Goal: Task Accomplishment & Management: Use online tool/utility

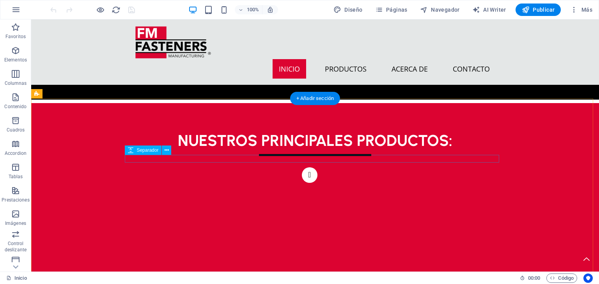
scroll to position [449, 0]
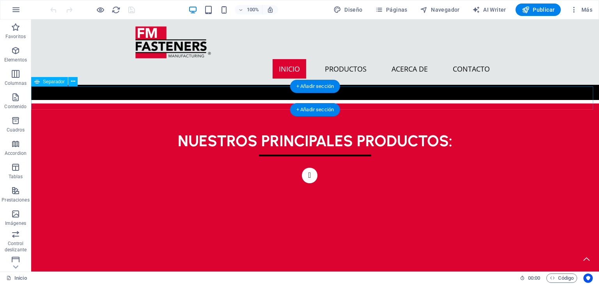
click at [384, 97] on div at bounding box center [314, 88] width 567 height 23
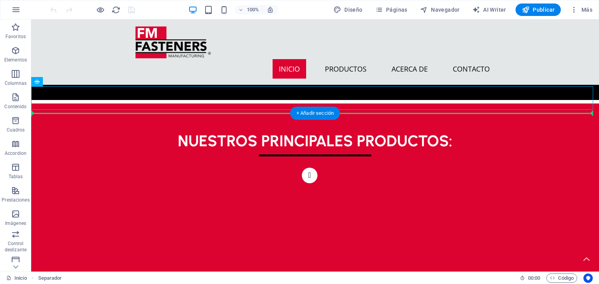
drag, startPoint x: 384, startPoint y: 97, endPoint x: 383, endPoint y: 120, distance: 22.6
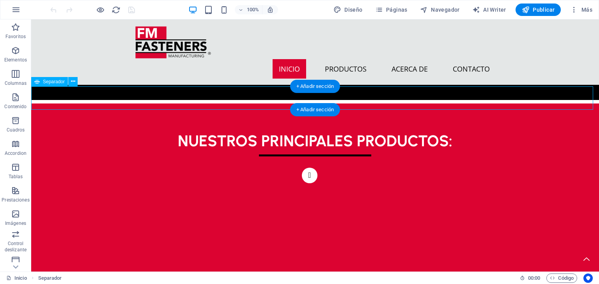
click at [377, 91] on div at bounding box center [314, 88] width 567 height 23
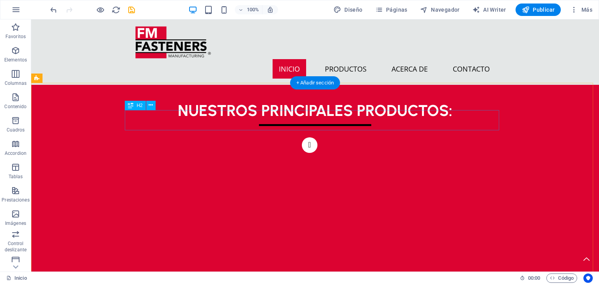
click at [358, 110] on div "NUESTROS PRINCIPALES PRODUCTOS:" at bounding box center [315, 111] width 374 height 20
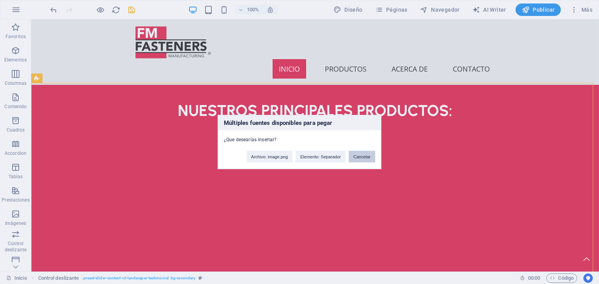
click at [367, 154] on button "Cancelar" at bounding box center [361, 157] width 27 height 12
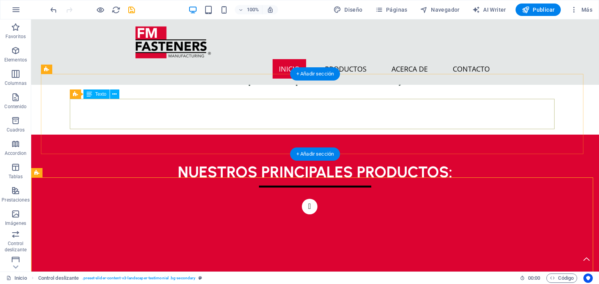
scroll to position [332, 0]
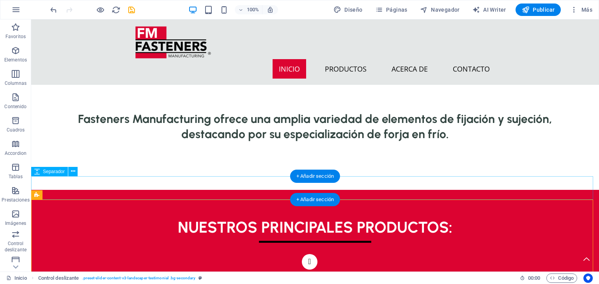
click at [262, 187] on div at bounding box center [314, 178] width 567 height 23
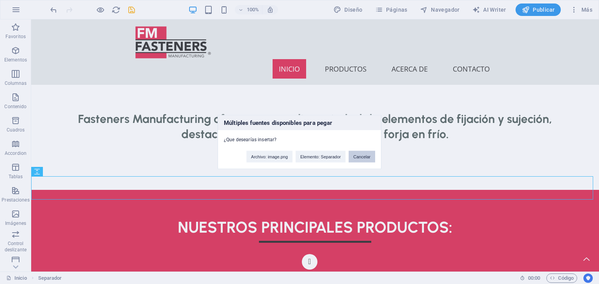
drag, startPoint x: 353, startPoint y: 156, endPoint x: 299, endPoint y: 149, distance: 54.2
click at [353, 156] on button "Cancelar" at bounding box center [361, 157] width 27 height 12
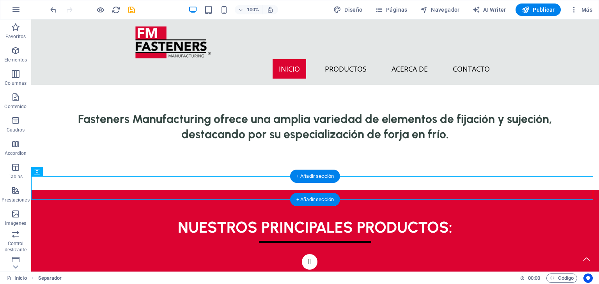
click at [306, 194] on div "+ Añadir sección" at bounding box center [315, 199] width 50 height 13
click at [85, 190] on div at bounding box center [314, 178] width 567 height 23
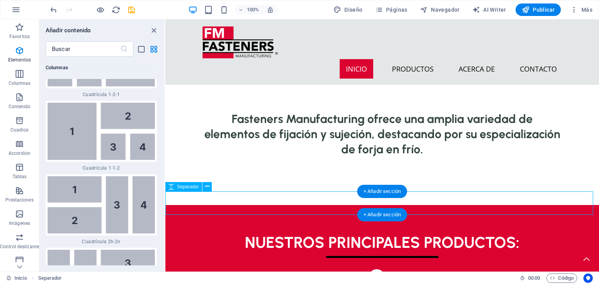
scroll to position [2354, 0]
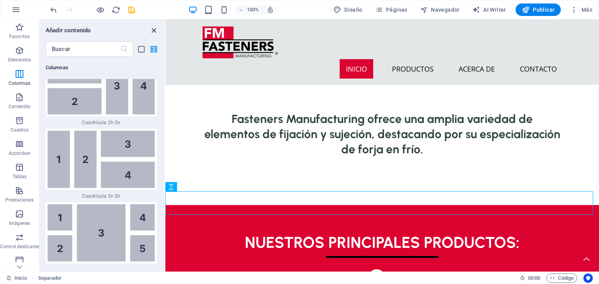
click at [154, 30] on icon "close panel" at bounding box center [153, 30] width 9 height 9
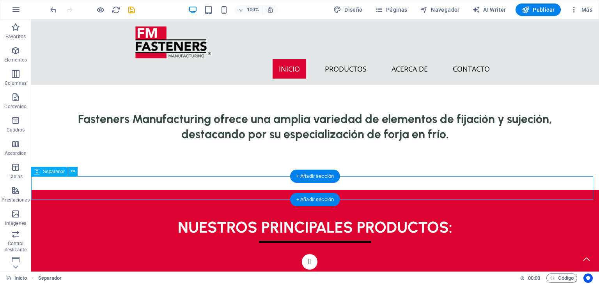
click at [157, 180] on div at bounding box center [314, 178] width 567 height 23
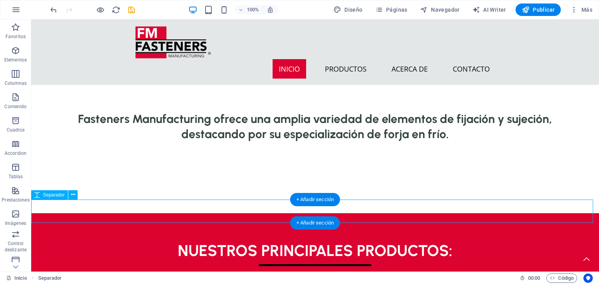
click at [160, 208] on div at bounding box center [314, 201] width 567 height 23
select select "px"
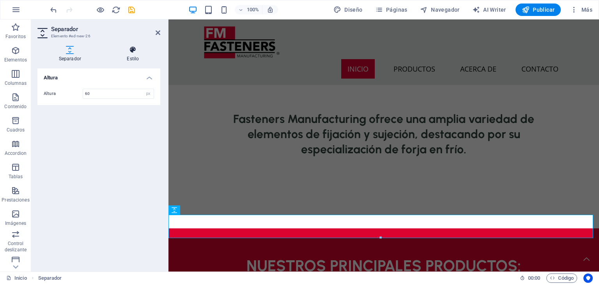
click at [134, 51] on icon at bounding box center [133, 50] width 55 height 8
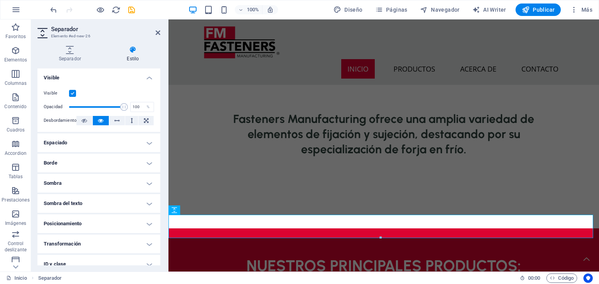
scroll to position [48, 0]
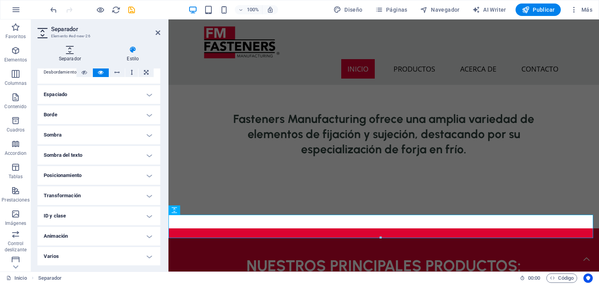
click at [73, 49] on icon at bounding box center [69, 50] width 65 height 8
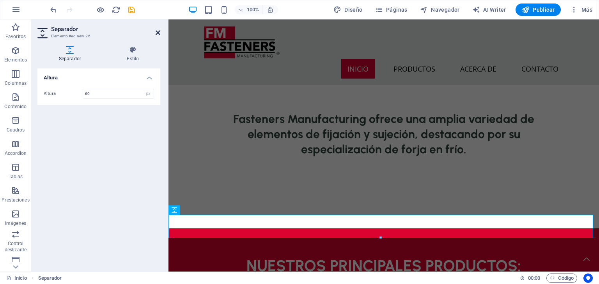
click at [156, 34] on icon at bounding box center [157, 33] width 5 height 6
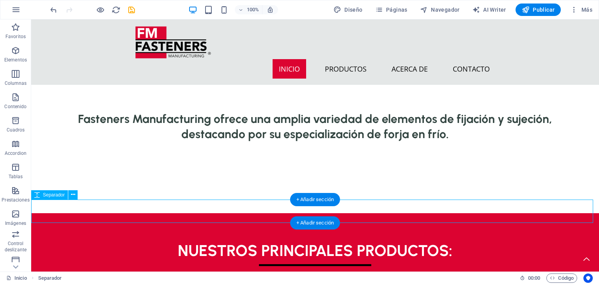
click at [104, 208] on div at bounding box center [314, 201] width 567 height 23
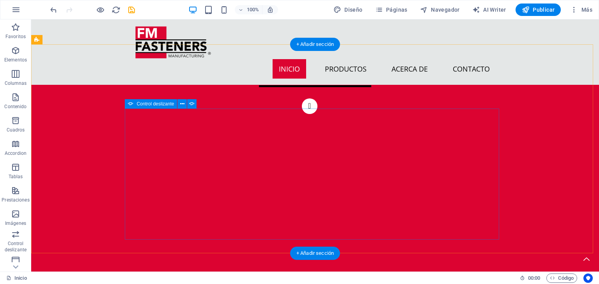
scroll to position [449, 0]
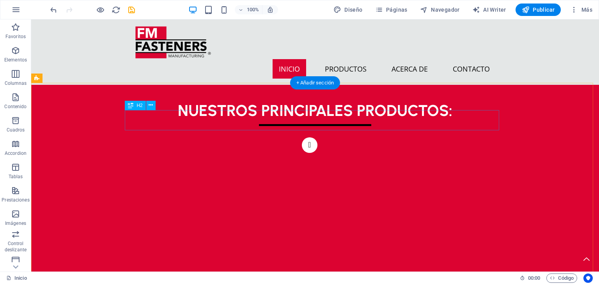
click at [163, 118] on div "NUESTROS PRINCIPALES PRODUCTOS:" at bounding box center [315, 111] width 374 height 20
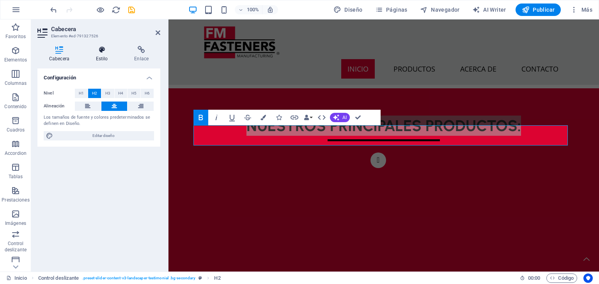
click at [108, 58] on h4 "Estilo" at bounding box center [103, 54] width 39 height 16
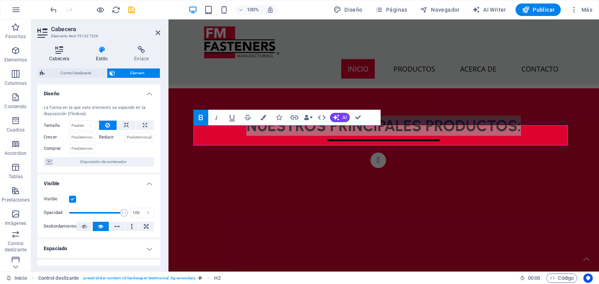
click at [66, 57] on h4 "Cabecera" at bounding box center [60, 54] width 47 height 16
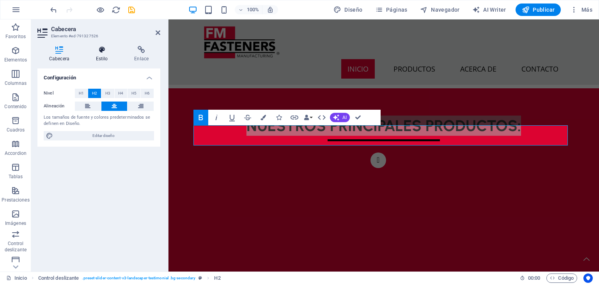
click at [104, 48] on icon at bounding box center [101, 50] width 35 height 8
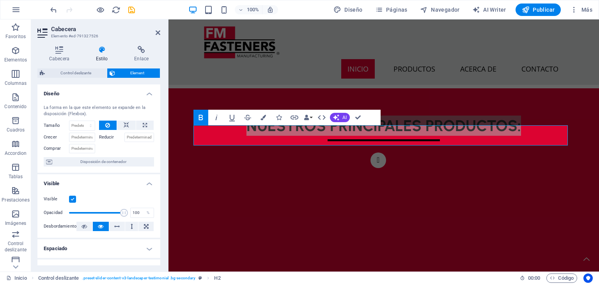
click at [143, 42] on div "Cabecera Estilo Enlace Configuración Nivel H1 H2 H3 H4 H5 H6 Alineación Los tam…" at bounding box center [98, 156] width 135 height 232
click at [143, 45] on div "Cabecera Estilo Enlace Configuración Nivel H1 H2 H3 H4 H5 H6 Alineación Los tam…" at bounding box center [98, 156] width 135 height 232
click at [143, 52] on icon at bounding box center [141, 50] width 38 height 8
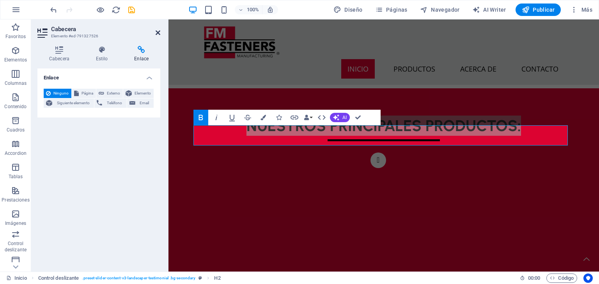
click at [156, 30] on icon at bounding box center [157, 33] width 5 height 6
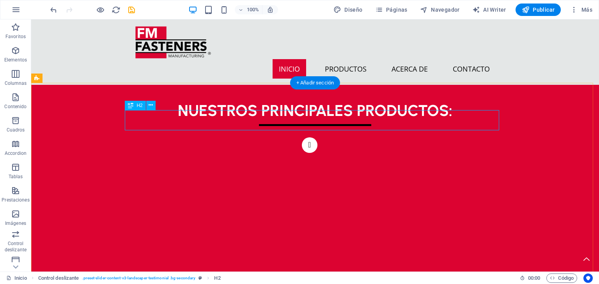
click at [138, 121] on div "NUESTROS PRINCIPALES PRODUCTOS:" at bounding box center [315, 111] width 374 height 20
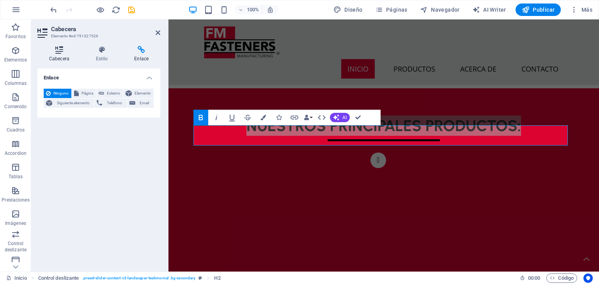
click at [64, 49] on icon at bounding box center [59, 50] width 44 height 8
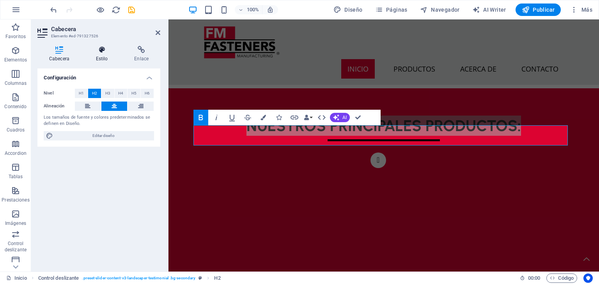
click at [97, 51] on icon at bounding box center [101, 50] width 35 height 8
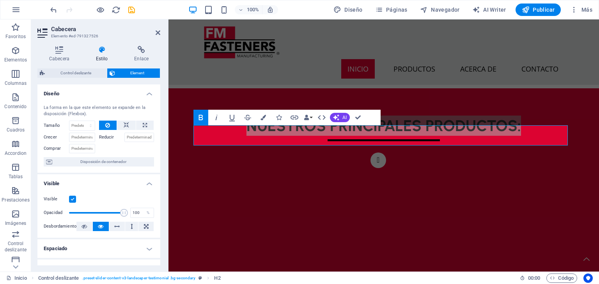
click at [161, 30] on aside "Cabecera Elemento #ed-791327526 Cabecera Estilo Enlace Configuración Nivel H1 H…" at bounding box center [99, 145] width 137 height 253
click at [159, 30] on icon at bounding box center [157, 33] width 5 height 6
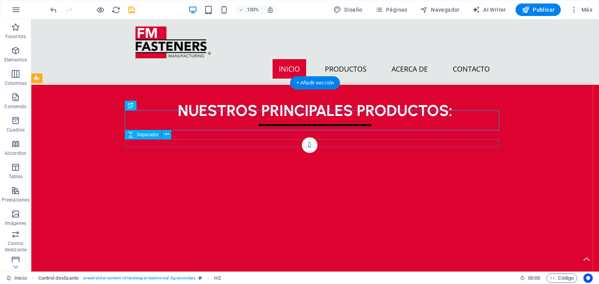
click at [354, 138] on div at bounding box center [315, 134] width 374 height 8
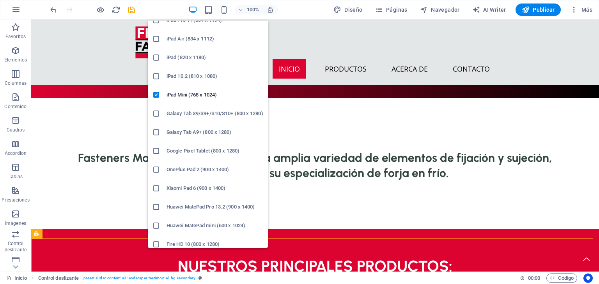
scroll to position [53, 0]
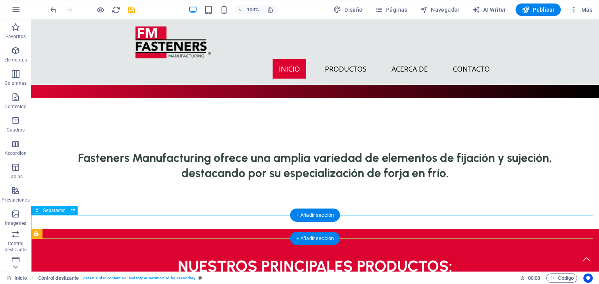
click at [72, 223] on div at bounding box center [314, 217] width 567 height 23
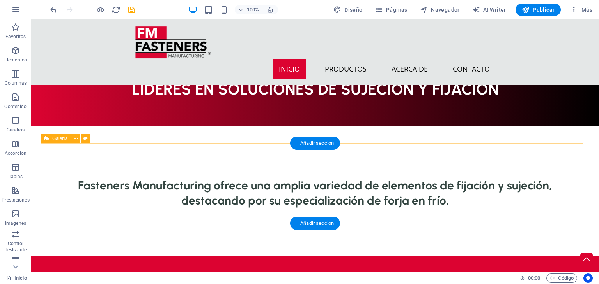
scroll to position [254, 0]
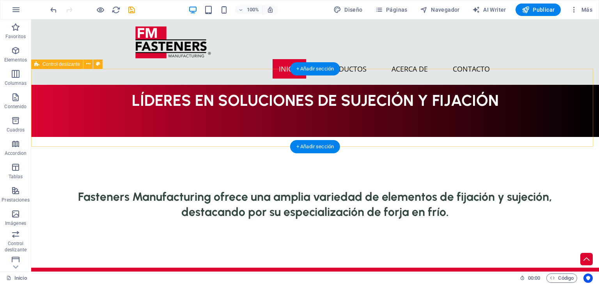
click at [91, 136] on div "LÍDERES EN SOLUCIONES DE SUJECIÓN Y FIJACIÓN" at bounding box center [314, 98] width 567 height 78
select select "px"
select select "region"
select select "rem"
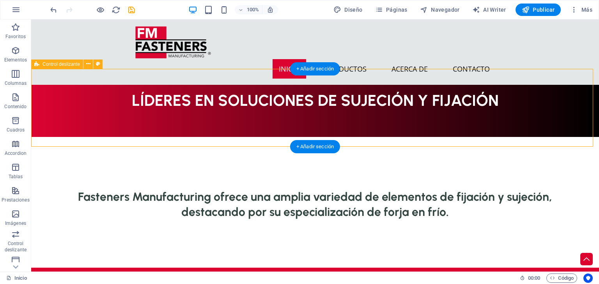
select select "rem"
select select "px"
select select "preset-slider-content-v3-wide-dots"
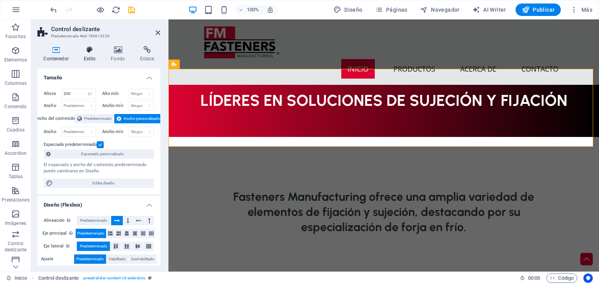
click at [92, 59] on h4 "Estilo" at bounding box center [91, 54] width 27 height 16
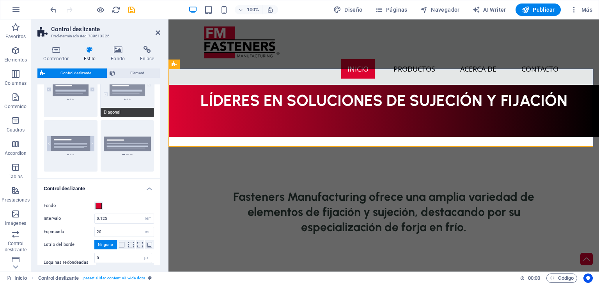
scroll to position [117, 0]
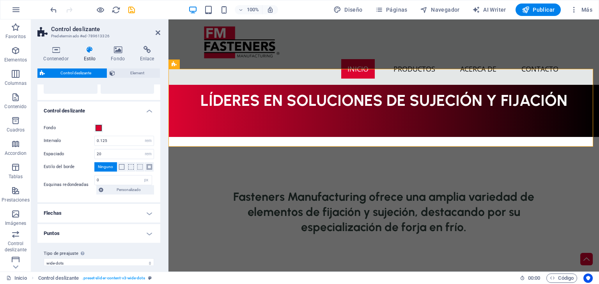
click at [155, 28] on h2 "Control deslizante" at bounding box center [105, 29] width 109 height 7
click at [154, 35] on header "Control deslizante Predeterminado #ed-789613326" at bounding box center [98, 29] width 123 height 20
click at [154, 27] on h2 "Control deslizante" at bounding box center [105, 29] width 109 height 7
click at [156, 30] on icon at bounding box center [157, 33] width 5 height 6
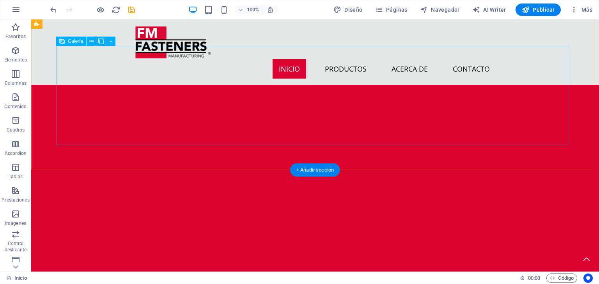
scroll to position [877, 0]
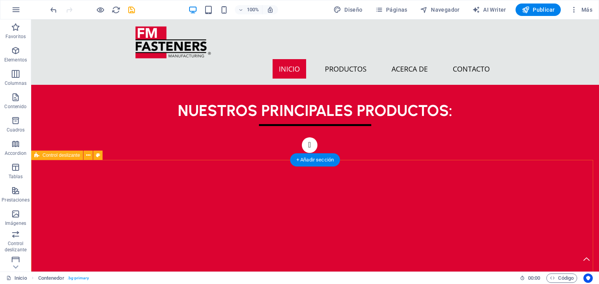
scroll to position [293, 0]
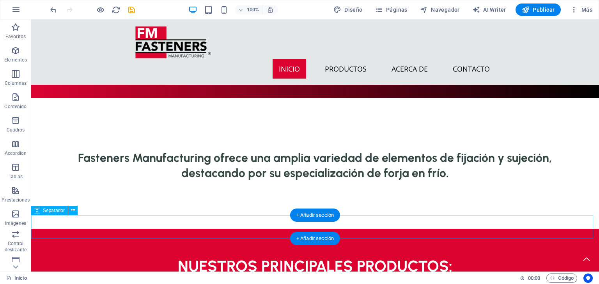
click at [201, 223] on div at bounding box center [314, 217] width 567 height 23
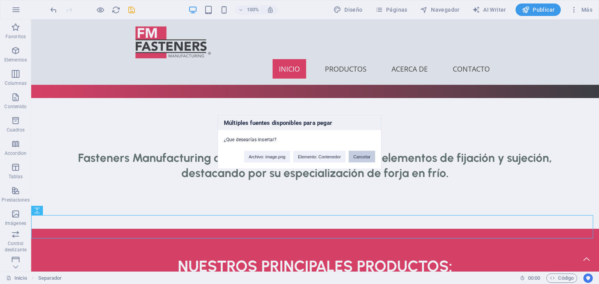
click button "Cancelar" at bounding box center [361, 157] width 27 height 12
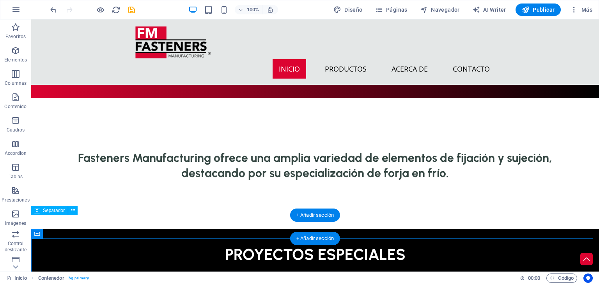
scroll to position [410, 0]
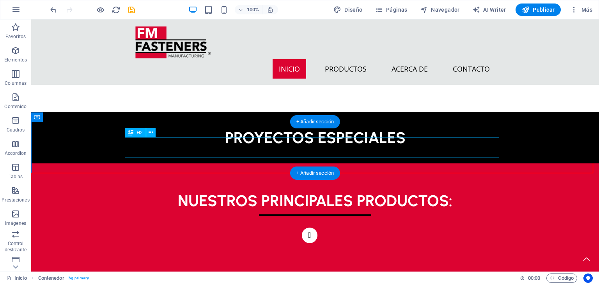
click at [382, 137] on div "PROYECTOS ESPECIALES" at bounding box center [315, 138] width 374 height 20
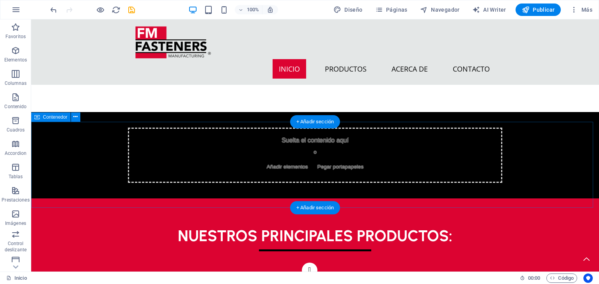
click at [382, 155] on div "Suelta el contenido aquí o Añadir elementos Pegar portapapeles" at bounding box center [315, 155] width 374 height 55
click at [62, 148] on div "Suelta el contenido aquí o Añadir elementos Pegar portapapeles" at bounding box center [314, 155] width 567 height 87
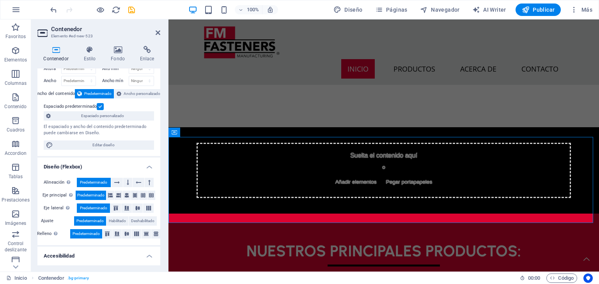
scroll to position [0, 0]
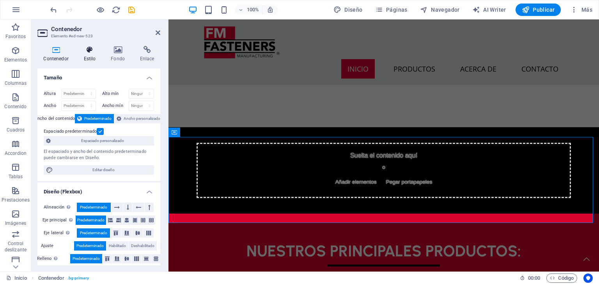
click at [97, 49] on icon at bounding box center [90, 50] width 24 height 8
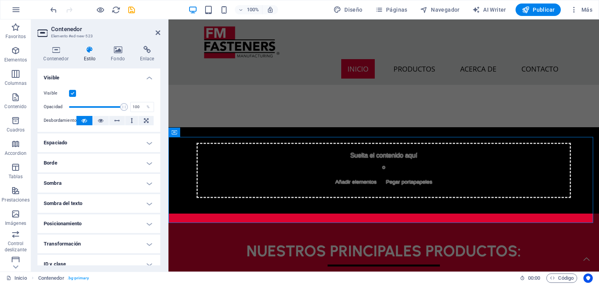
scroll to position [39, 0]
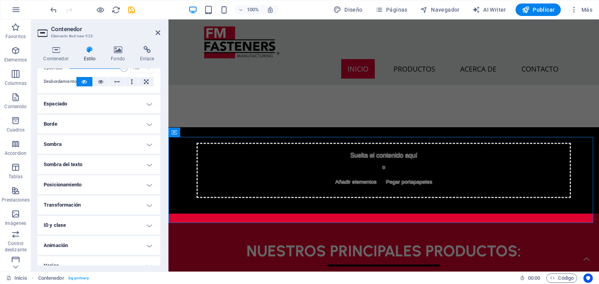
click at [85, 184] on h4 "Posicionamiento" at bounding box center [98, 185] width 123 height 19
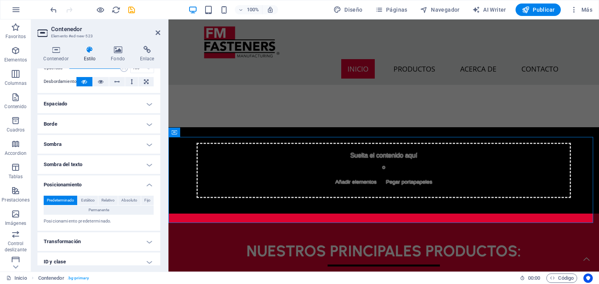
click at [85, 184] on h4 "Posicionamiento" at bounding box center [98, 183] width 123 height 14
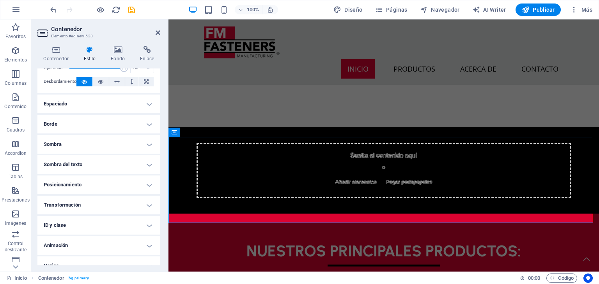
click at [81, 198] on h4 "Transformación" at bounding box center [98, 205] width 123 height 19
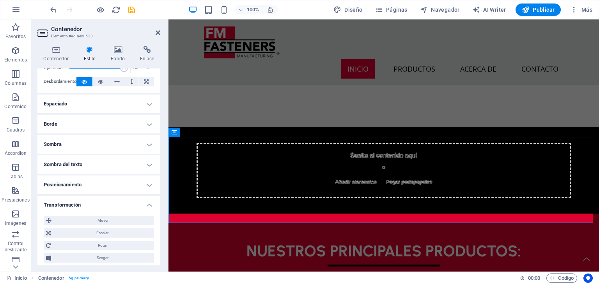
click at [81, 205] on h4 "Transformación" at bounding box center [98, 203] width 123 height 14
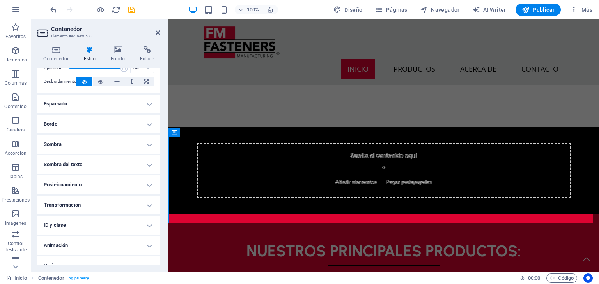
click at [71, 207] on h4 "Transformación" at bounding box center [98, 205] width 123 height 19
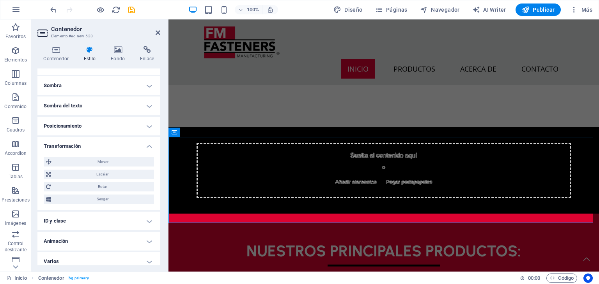
scroll to position [103, 0]
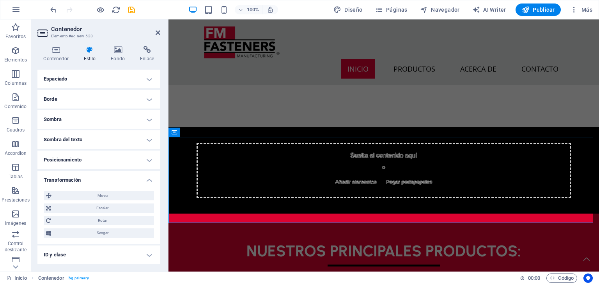
click at [83, 176] on h4 "Transformación" at bounding box center [98, 178] width 123 height 14
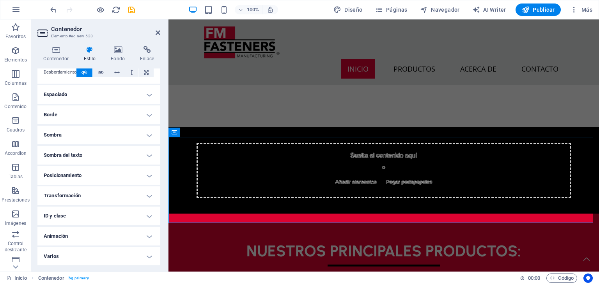
click at [83, 191] on h4 "Transformación" at bounding box center [98, 196] width 123 height 19
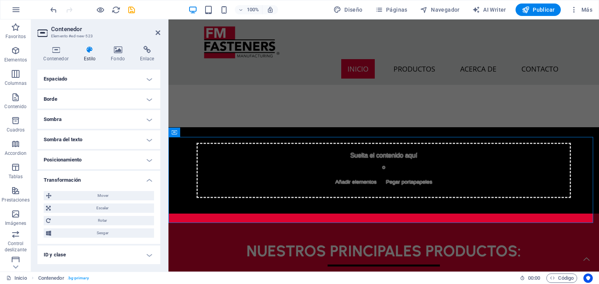
click at [85, 167] on h4 "Posicionamiento" at bounding box center [98, 160] width 123 height 19
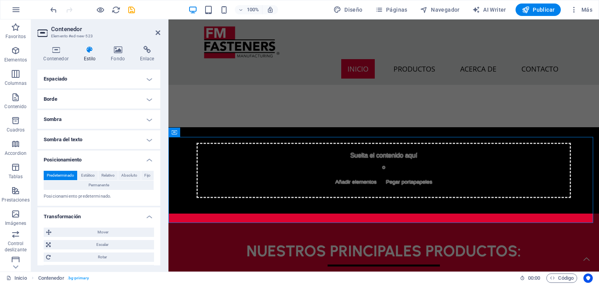
click at [85, 165] on div "Predeterminado Estático Relativo Absoluto Fijo Permanente Índice Z Define el or…" at bounding box center [98, 186] width 123 height 42
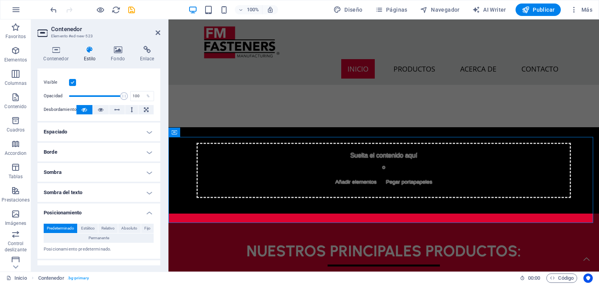
scroll to position [0, 0]
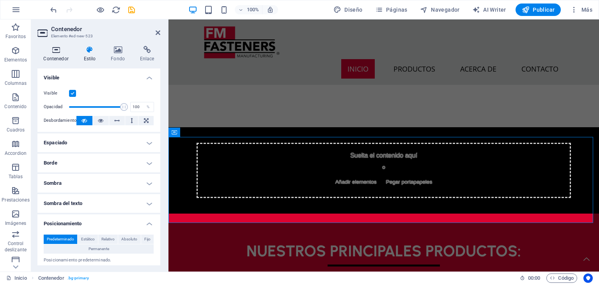
click at [55, 61] on h4 "Contenedor" at bounding box center [57, 54] width 40 height 16
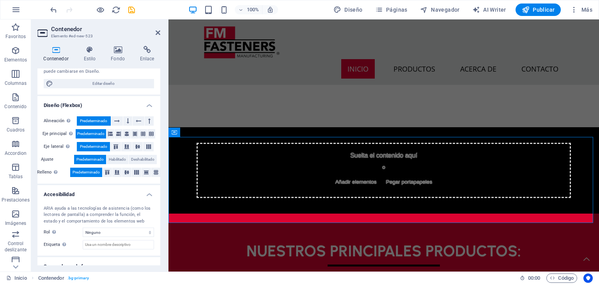
scroll to position [114, 0]
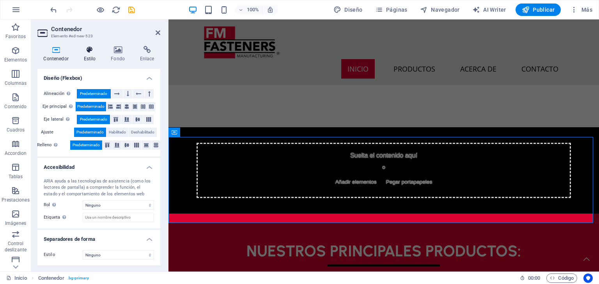
click at [97, 50] on icon at bounding box center [90, 50] width 24 height 8
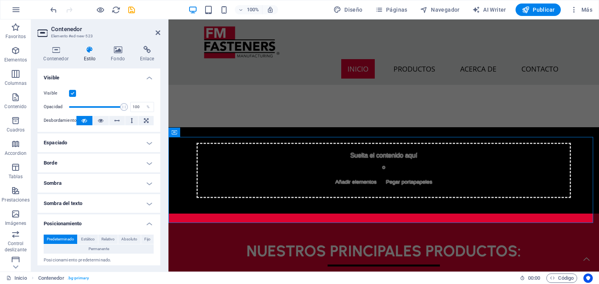
drag, startPoint x: 117, startPoint y: 134, endPoint x: 111, endPoint y: 158, distance: 24.7
click at [114, 149] on h4 "Espaciado" at bounding box center [98, 143] width 123 height 19
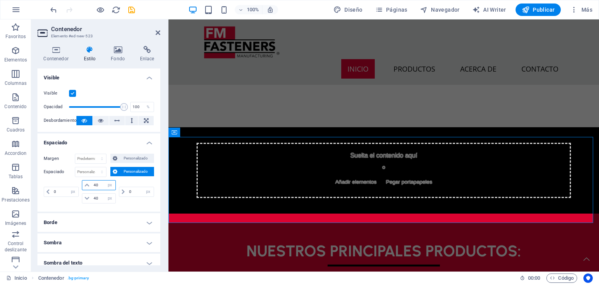
click at [99, 186] on input "40" at bounding box center [103, 185] width 23 height 9
type input "0"
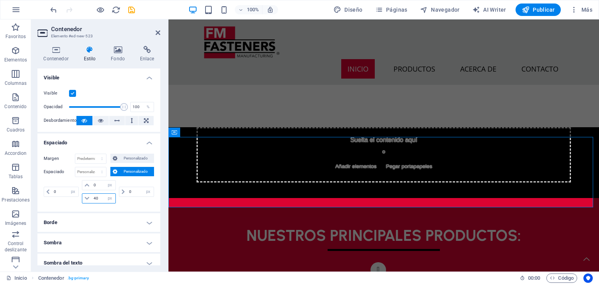
click at [97, 196] on input "40" at bounding box center [103, 198] width 23 height 9
type input "0"
select select "px"
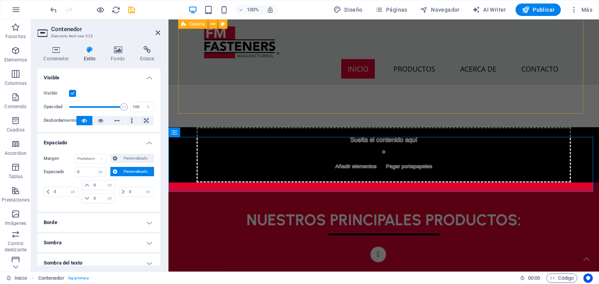
click at [186, 102] on div "Fasteners Manufacturing ofrece una amplia variedad de elementos de fijación y s…" at bounding box center [383, 56] width 411 height 95
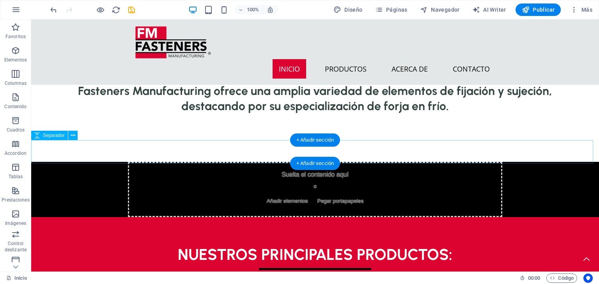
scroll to position [371, 0]
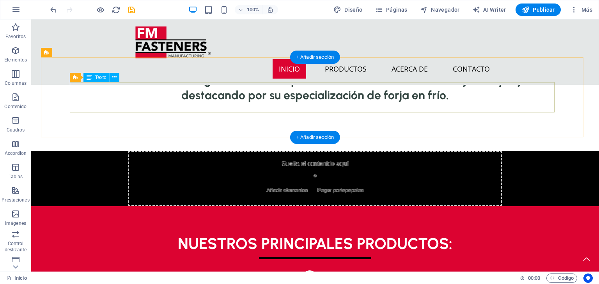
click at [143, 103] on div "Fasteners Manufacturing ofrece una amplia variedad de elementos de fijación y s…" at bounding box center [315, 87] width 490 height 30
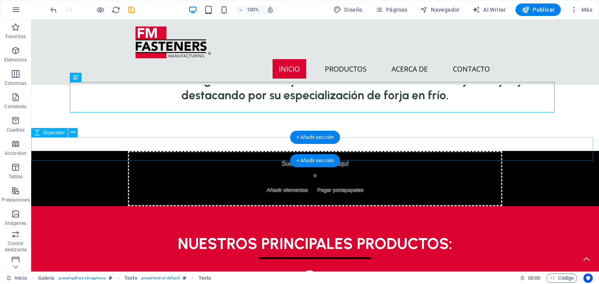
click at [149, 141] on div at bounding box center [314, 139] width 567 height 23
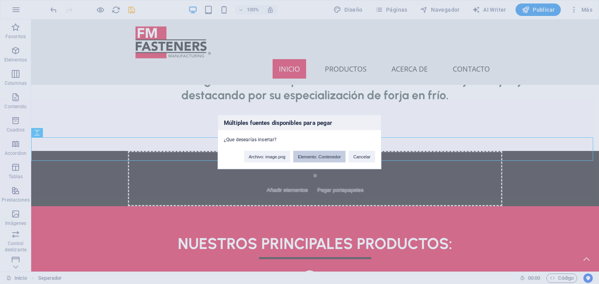
click at [316, 158] on button "Elemento: Contenedor" at bounding box center [319, 157] width 52 height 12
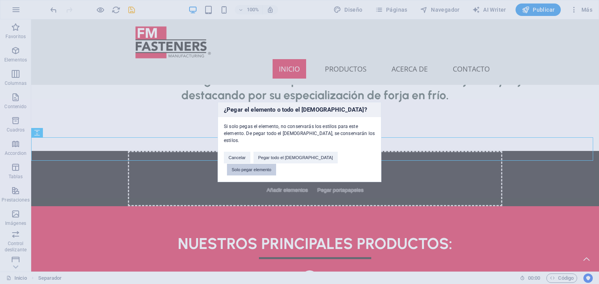
click at [276, 164] on button "Solo pegar elemento" at bounding box center [251, 170] width 49 height 12
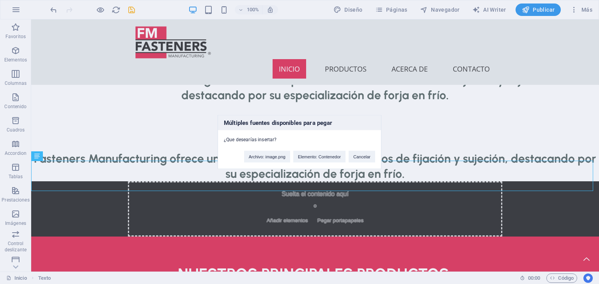
click at [101, 224] on div "Múltiples fuentes disponibles para pegar ¿Que desearías insertar? Archivo: imag…" at bounding box center [299, 142] width 599 height 284
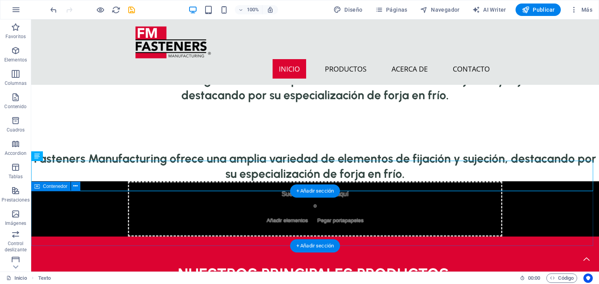
click at [183, 193] on div "Suelta el contenido aquí o Añadir elementos Pegar portapapeles" at bounding box center [315, 209] width 374 height 55
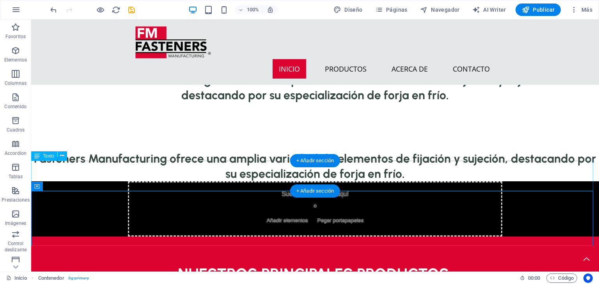
click at [185, 182] on div "Fasteners Manufacturing ofrece una amplia variedad de elementos de fijación y s…" at bounding box center [314, 166] width 567 height 30
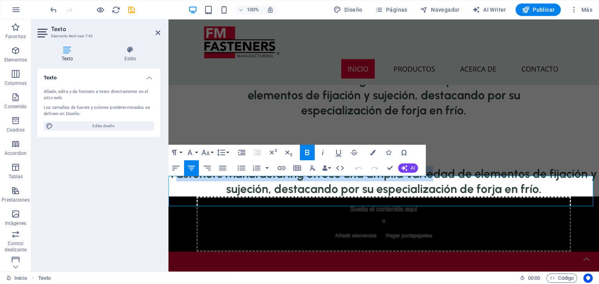
drag, startPoint x: 173, startPoint y: 189, endPoint x: 427, endPoint y: 173, distance: 255.0
click at [432, 181] on span "Fasteners Manufacturing ofrece una amplia variedad de elementos de fijación y s…" at bounding box center [384, 182] width 426 height 30
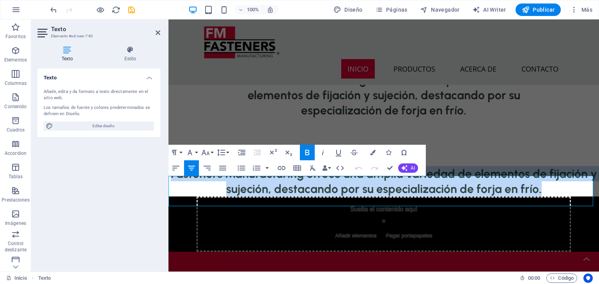
drag, startPoint x: 546, startPoint y: 200, endPoint x: 136, endPoint y: 178, distance: 409.8
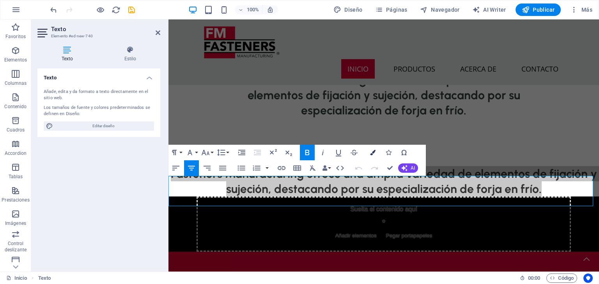
click at [372, 152] on icon "button" at bounding box center [372, 152] width 5 height 5
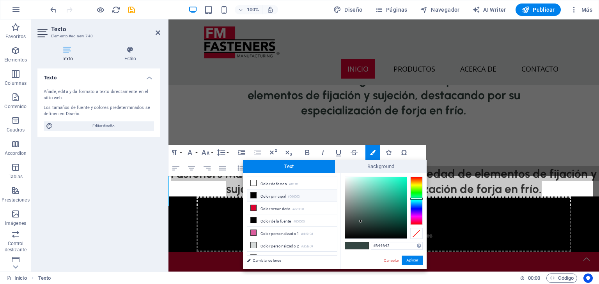
click at [264, 198] on li "Color principal #000000" at bounding box center [292, 196] width 90 height 12
type input "#000000"
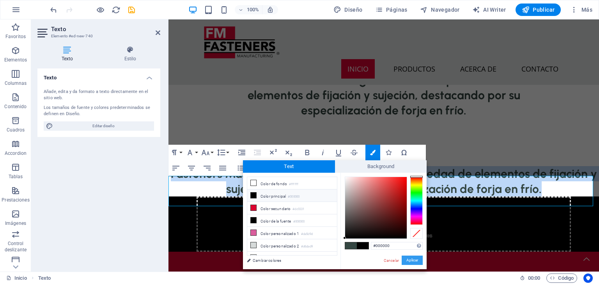
click at [414, 260] on button "Aplicar" at bounding box center [411, 260] width 21 height 9
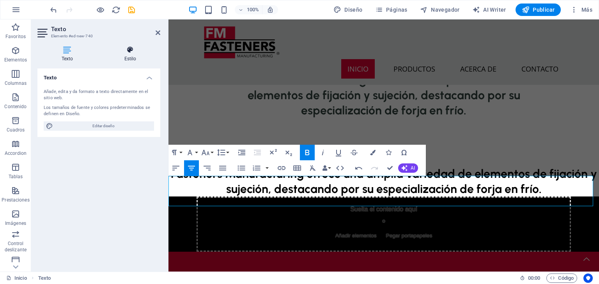
click at [120, 54] on h4 "Estilo" at bounding box center [130, 54] width 60 height 16
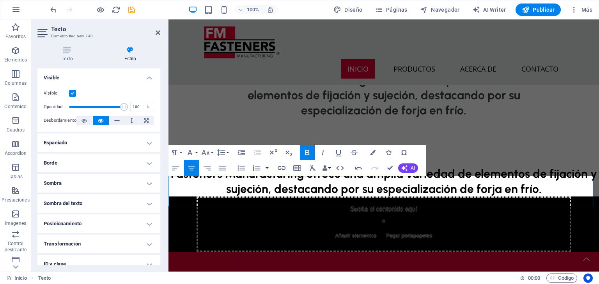
click at [200, 195] on h3 "Fasteners Manufacturing ofrece una amplia variedad de elementos de fijación y s…" at bounding box center [383, 181] width 430 height 30
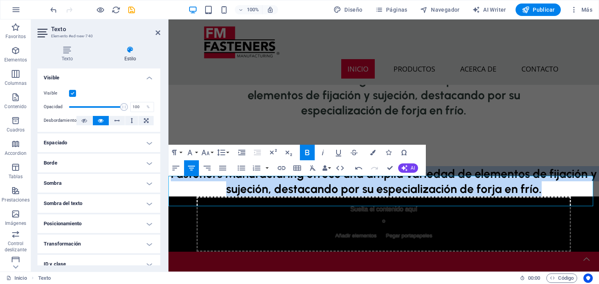
click at [200, 195] on h3 "Fasteners Manufacturing ofrece una amplia variedad de elementos de fijación y s…" at bounding box center [383, 181] width 430 height 30
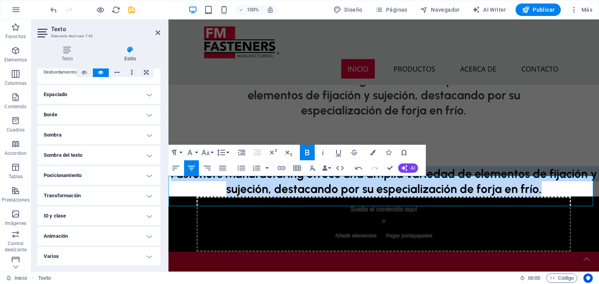
scroll to position [48, 0]
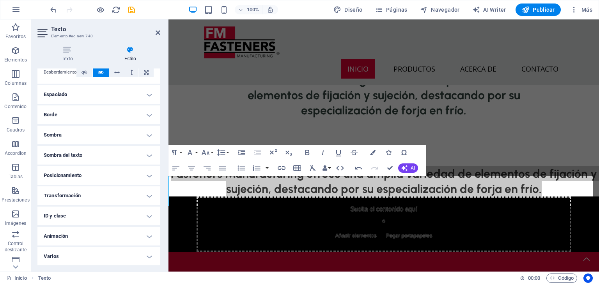
click at [81, 254] on h4 "Varios" at bounding box center [98, 256] width 123 height 19
click at [81, 254] on h4 "Varios" at bounding box center [98, 254] width 123 height 14
click at [82, 251] on h4 "Varios" at bounding box center [98, 256] width 123 height 19
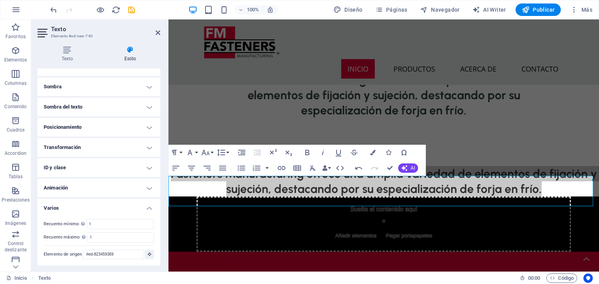
scroll to position [0, 0]
click at [79, 205] on h4 "Varios" at bounding box center [98, 206] width 123 height 14
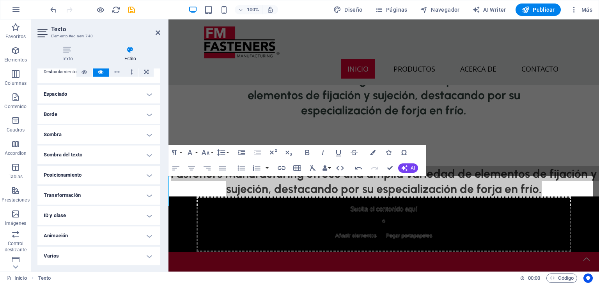
scroll to position [48, 0]
click at [64, 56] on h4 "Texto" at bounding box center [68, 54] width 63 height 16
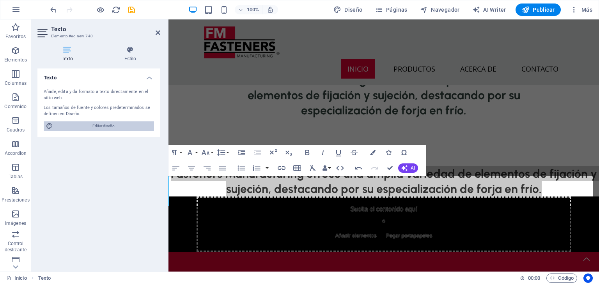
click at [99, 125] on span "Editar diseño" at bounding box center [103, 126] width 96 height 9
select select "px"
select select "500"
select select "px"
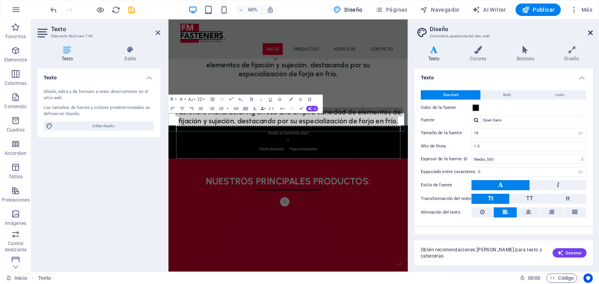
click at [590, 32] on icon at bounding box center [590, 33] width 5 height 6
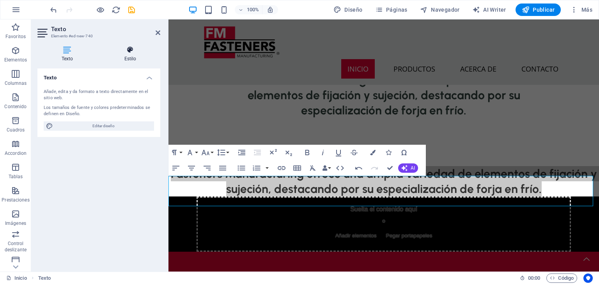
click at [129, 60] on h4 "Estilo" at bounding box center [130, 54] width 60 height 16
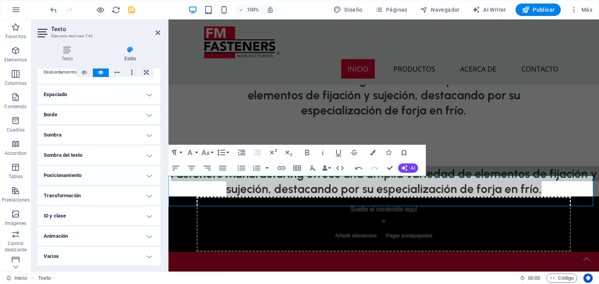
click at [87, 177] on h4 "Posicionamiento" at bounding box center [98, 175] width 123 height 19
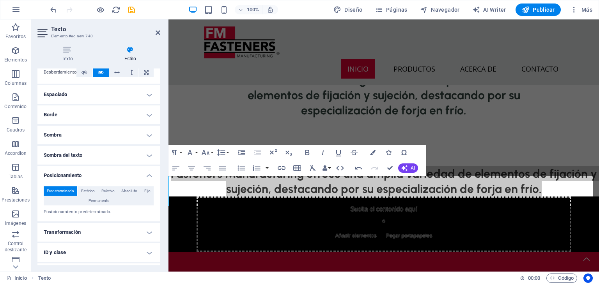
click at [87, 177] on h4 "Posicionamiento" at bounding box center [98, 173] width 123 height 14
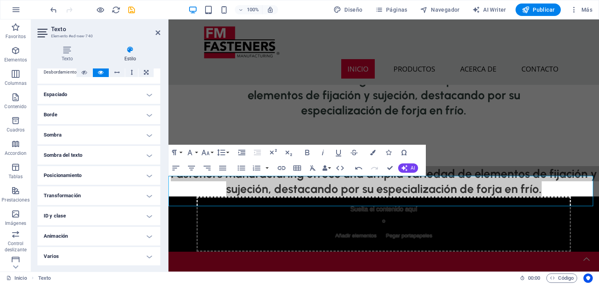
click at [94, 157] on h4 "Sombra del texto" at bounding box center [98, 155] width 123 height 19
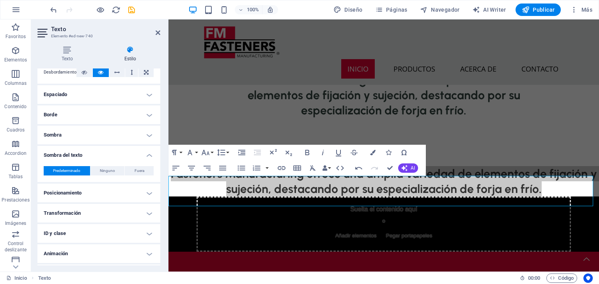
click at [94, 157] on h4 "Sombra del texto" at bounding box center [98, 153] width 123 height 14
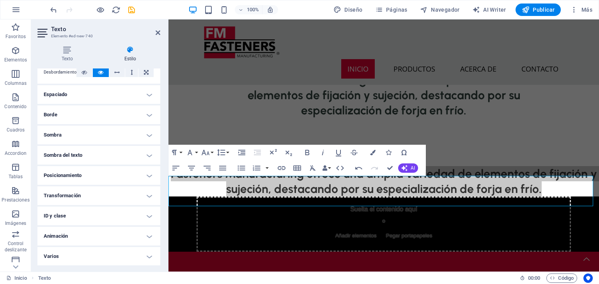
click at [94, 194] on h4 "Transformación" at bounding box center [98, 196] width 123 height 19
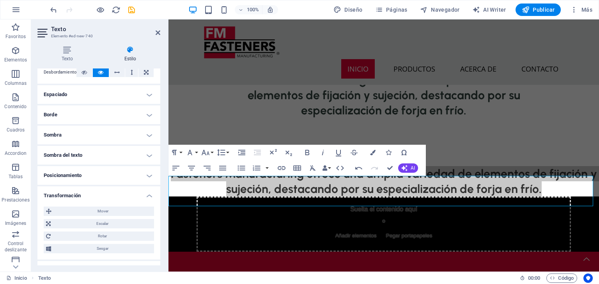
click at [94, 194] on h4 "Transformación" at bounding box center [98, 194] width 123 height 14
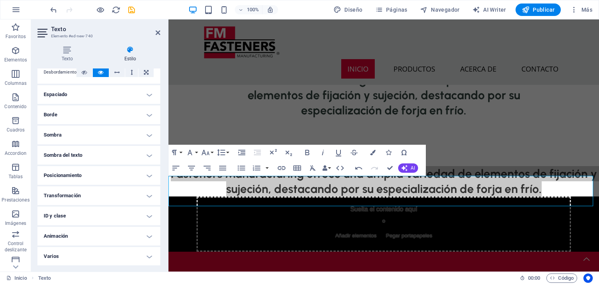
click at [101, 176] on h4 "Posicionamiento" at bounding box center [98, 175] width 123 height 19
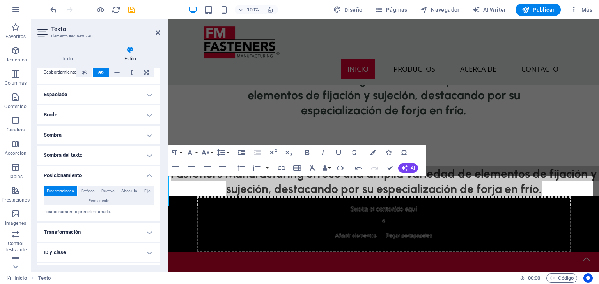
click at [101, 176] on h4 "Posicionamiento" at bounding box center [98, 173] width 123 height 14
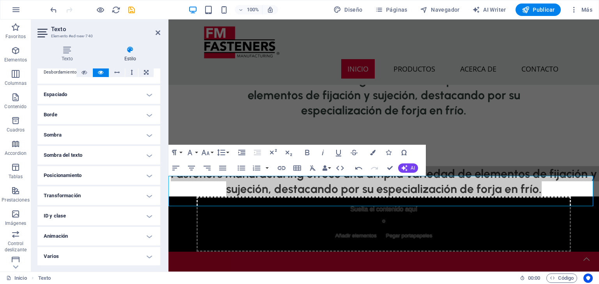
click at [85, 237] on h4 "Animación" at bounding box center [98, 236] width 123 height 19
click at [85, 237] on h4 "Animación" at bounding box center [98, 234] width 123 height 14
click at [79, 264] on h4 "Varios" at bounding box center [98, 256] width 123 height 19
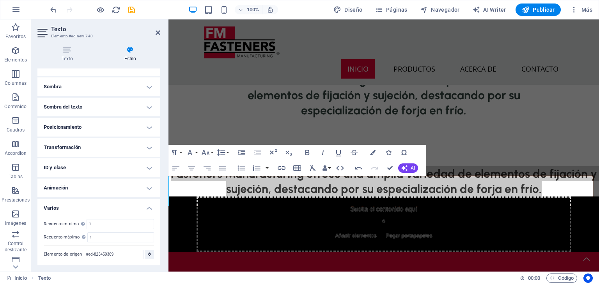
click at [91, 211] on h4 "Varios" at bounding box center [98, 206] width 123 height 14
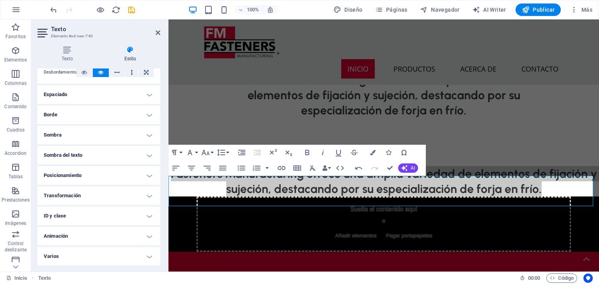
click at [76, 214] on h4 "ID y clase" at bounding box center [98, 216] width 123 height 19
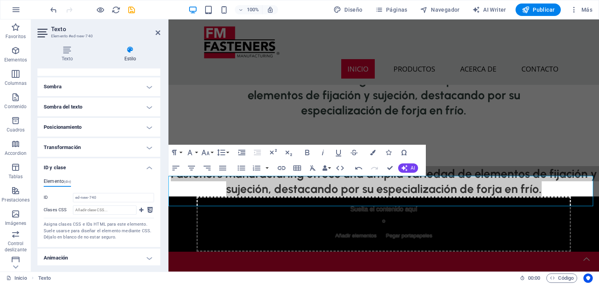
click at [83, 164] on h4 "ID y clase" at bounding box center [98, 166] width 123 height 14
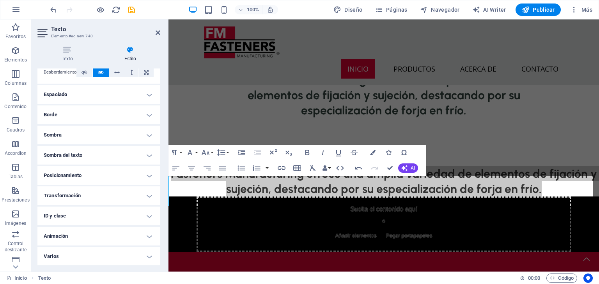
click at [65, 194] on h4 "Transformación" at bounding box center [98, 196] width 123 height 19
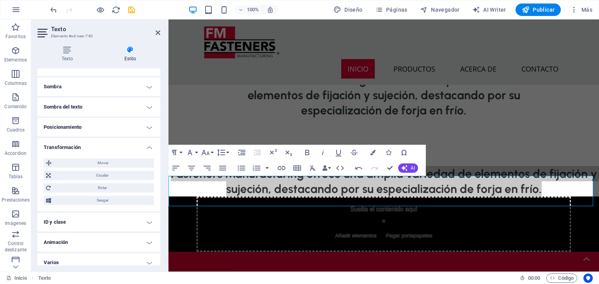
click at [76, 141] on h4 "Transformación" at bounding box center [98, 145] width 123 height 14
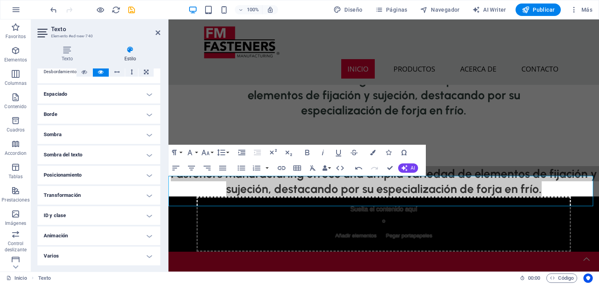
scroll to position [48, 0]
click at [72, 192] on h4 "Transformación" at bounding box center [98, 196] width 123 height 19
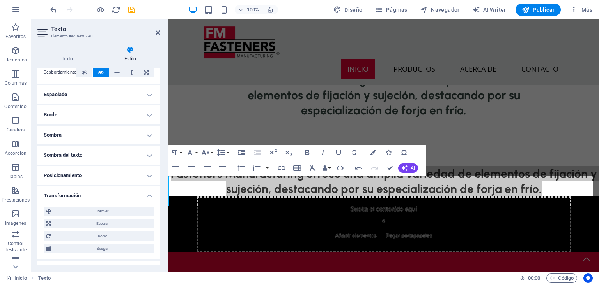
scroll to position [97, 0]
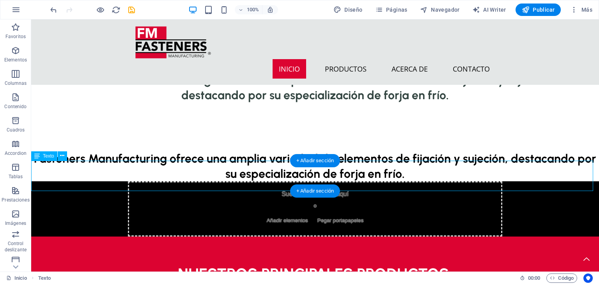
click at [98, 182] on div "Fasteners Manufacturing ofrece una amplia variedad de elementos de fijación y s…" at bounding box center [314, 166] width 567 height 30
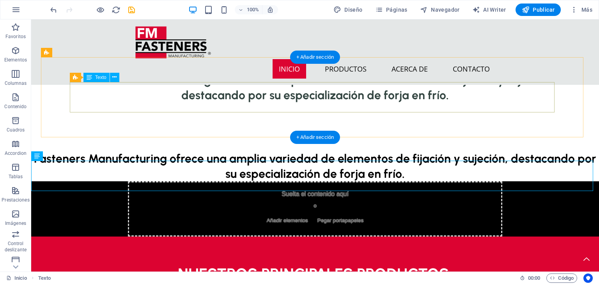
click at [234, 103] on div "Fasteners Manufacturing ofrece una amplia variedad de elementos de fijación y s…" at bounding box center [315, 87] width 490 height 30
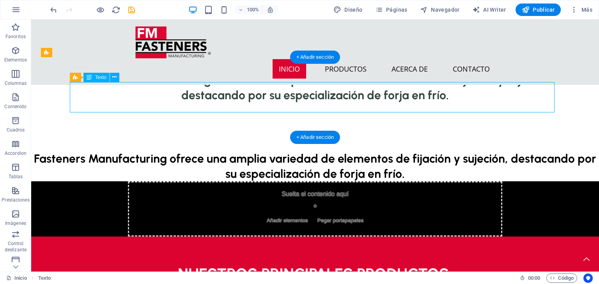
click at [234, 103] on div "Fasteners Manufacturing ofrece una amplia variedad de elementos de fijación y s…" at bounding box center [315, 87] width 490 height 30
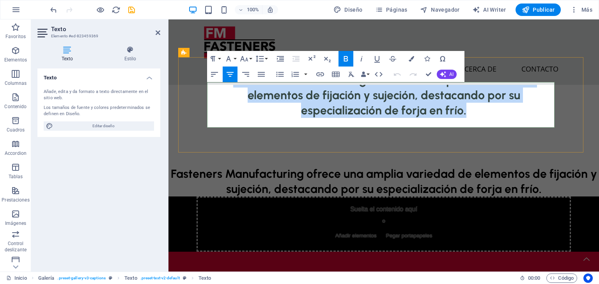
drag, startPoint x: 230, startPoint y: 88, endPoint x: 512, endPoint y: 112, distance: 283.2
click at [512, 112] on h3 "Fasteners Manufacturing ofrece una amplia variedad de elementos de fijación y s…" at bounding box center [383, 95] width 353 height 46
drag, startPoint x: 468, startPoint y: 125, endPoint x: 195, endPoint y: 86, distance: 276.3
click at [195, 86] on div "Fasteners Manufacturing ofrece una amplia variedad de elementos de fijación y s…" at bounding box center [383, 95] width 411 height 95
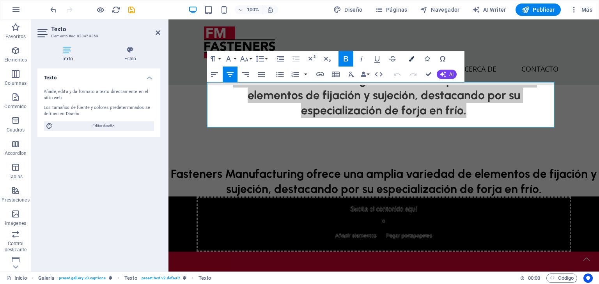
click at [411, 60] on icon "button" at bounding box center [410, 58] width 5 height 5
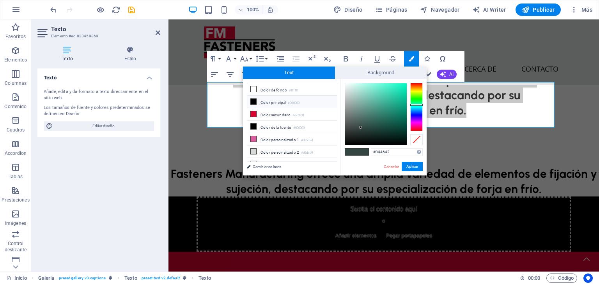
click at [318, 99] on li "Color principal #000000" at bounding box center [292, 102] width 90 height 12
type input "#000000"
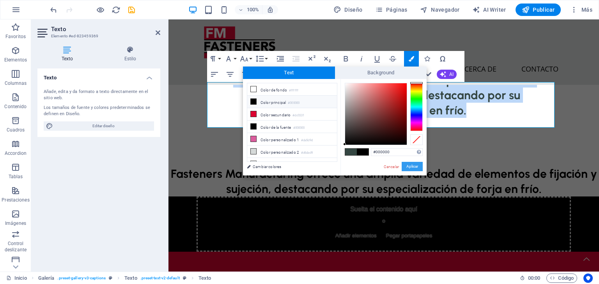
click at [405, 171] on button "Aplicar" at bounding box center [411, 166] width 21 height 9
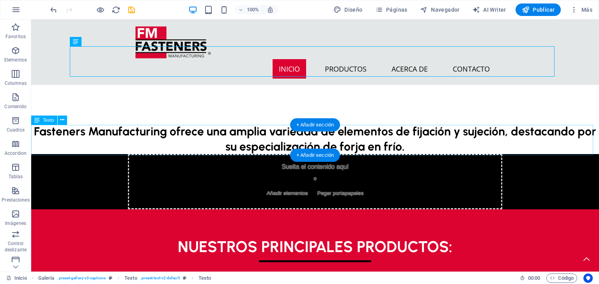
scroll to position [410, 0]
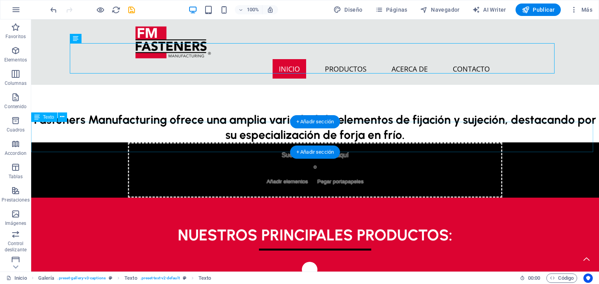
click at [94, 143] on div "Fasteners Manufacturing ofrece una amplia variedad de elementos de fijación y s…" at bounding box center [314, 127] width 567 height 30
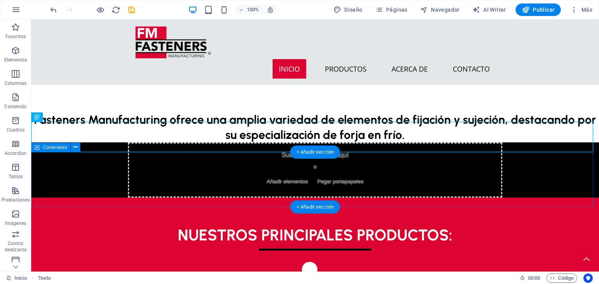
click at [215, 173] on div "Suelta el contenido aquí o Añadir elementos Pegar portapapeles" at bounding box center [315, 170] width 374 height 55
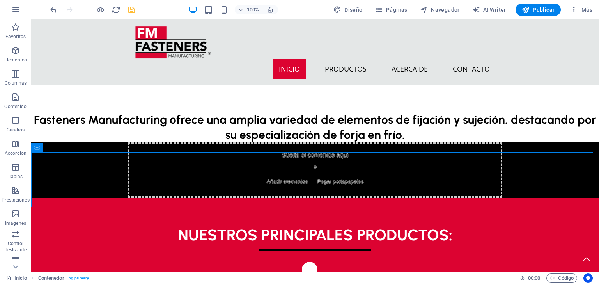
click at [127, 11] on icon "save" at bounding box center [131, 9] width 9 height 9
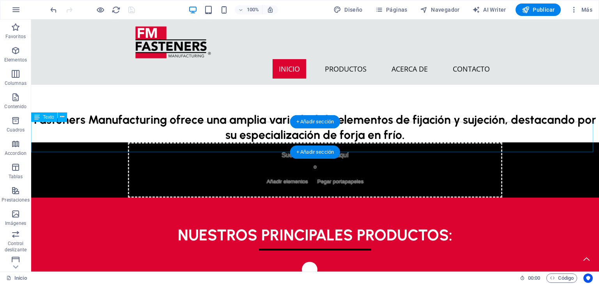
click at [97, 133] on div "Fasteners Manufacturing ofrece una amplia variedad de elementos de fijación y s…" at bounding box center [314, 127] width 567 height 30
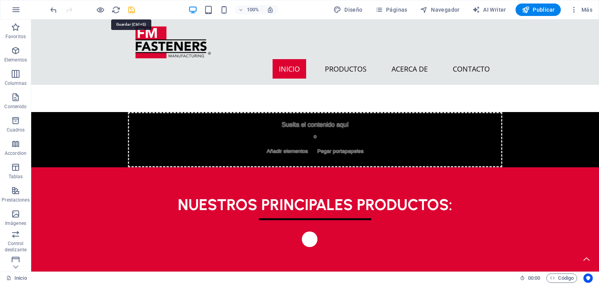
click at [130, 7] on icon "save" at bounding box center [131, 9] width 9 height 9
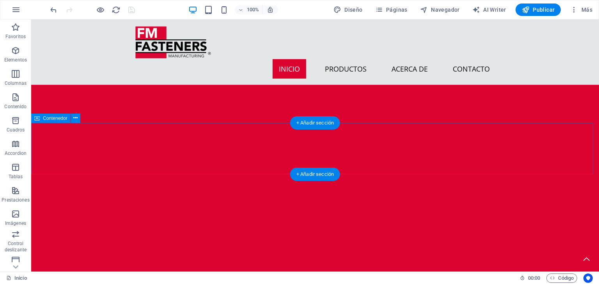
scroll to position [799, 0]
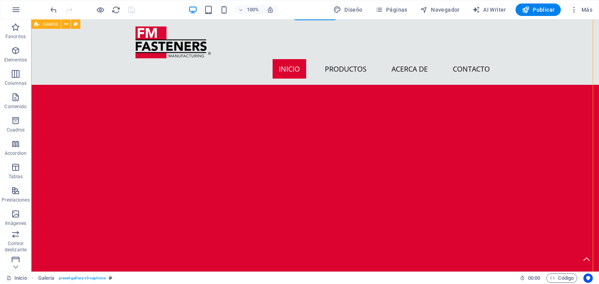
drag, startPoint x: 592, startPoint y: 166, endPoint x: 580, endPoint y: 75, distance: 92.0
